Goal: Participate in discussion: Engage in conversation with other users on a specific topic

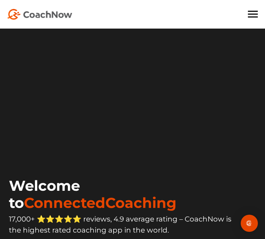
click at [176, 59] on video at bounding box center [121, 96] width 229 height 114
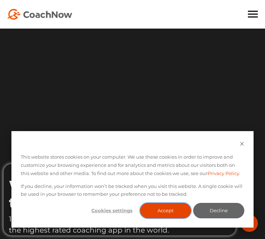
click at [168, 211] on button "Accept" at bounding box center [165, 210] width 51 height 15
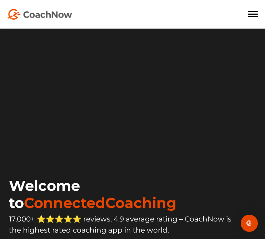
click at [255, 10] on div "For Coaches For Athletes Pricing Book Demo Blog Sign In CREATE FREE ACCOUNT CRE…" at bounding box center [132, 14] width 250 height 11
click at [250, 14] on span at bounding box center [252, 14] width 10 height 1
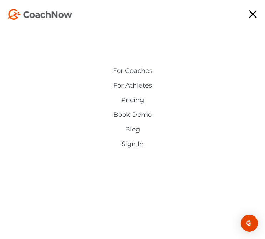
click at [135, 142] on link "Sign In" at bounding box center [132, 143] width 164 height 7
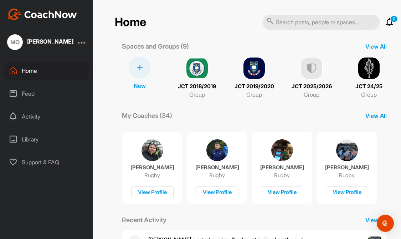
click at [264, 73] on img at bounding box center [311, 68] width 23 height 23
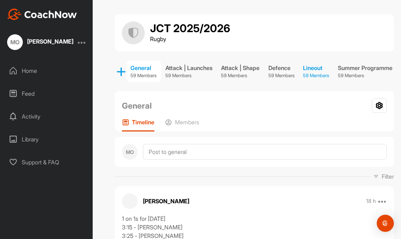
click at [264, 68] on div "Lineout" at bounding box center [316, 67] width 26 height 9
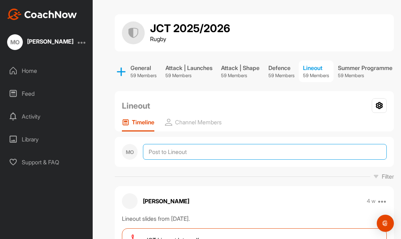
click at [177, 149] on textarea at bounding box center [265, 152] width 244 height 16
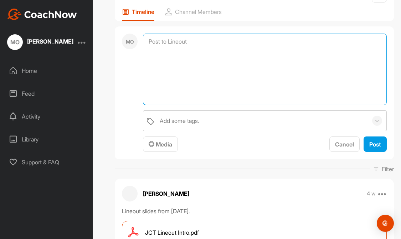
scroll to position [117, 0]
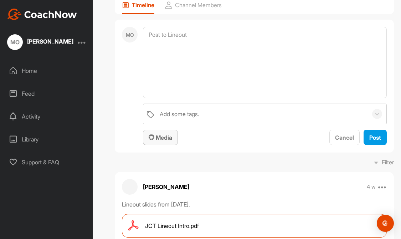
click at [162, 136] on span "Media" at bounding box center [161, 137] width 24 height 7
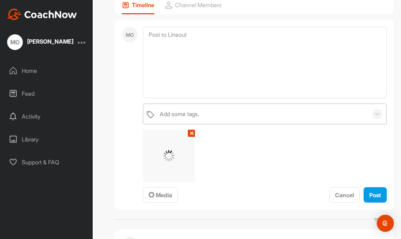
click at [166, 113] on div "Add some tags." at bounding box center [180, 113] width 40 height 9
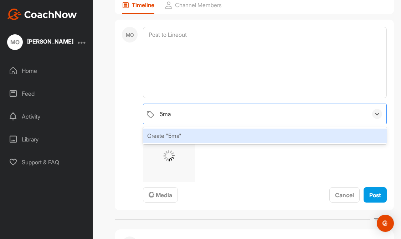
type input "5man"
type input "lineout"
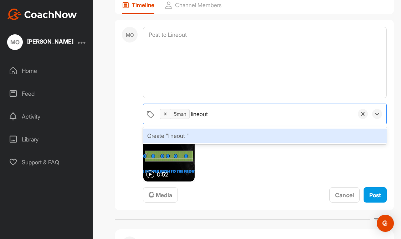
click at [216, 132] on div "Create "lineout "" at bounding box center [265, 135] width 244 height 14
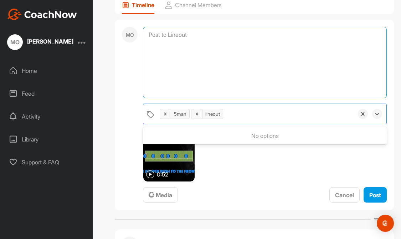
click at [196, 50] on textarea at bounding box center [265, 62] width 244 height 71
